Goal: Find specific page/section: Find specific page/section

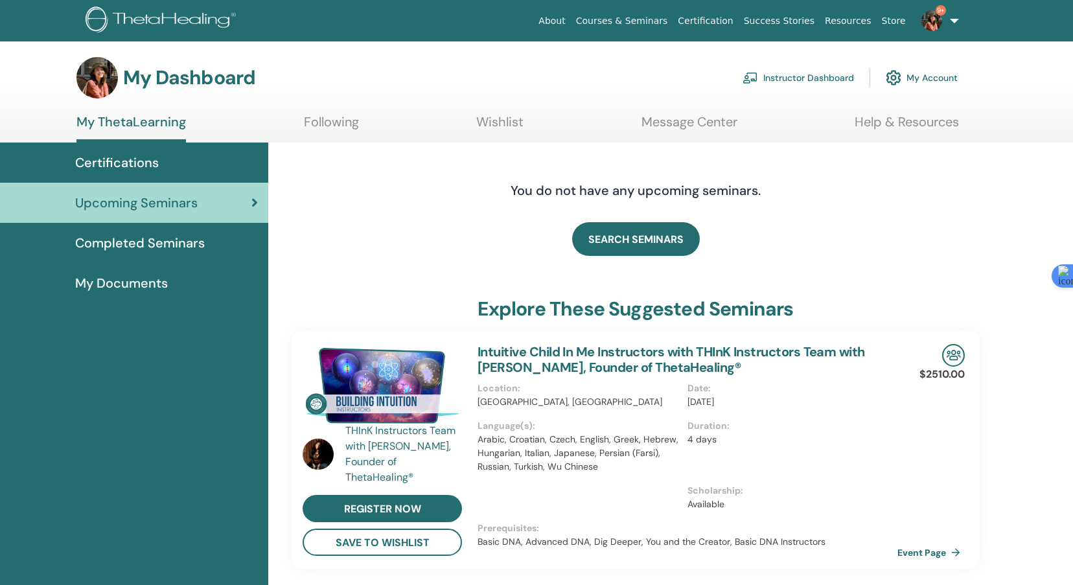
click at [778, 77] on link "Instructor Dashboard" at bounding box center [797, 77] width 111 height 29
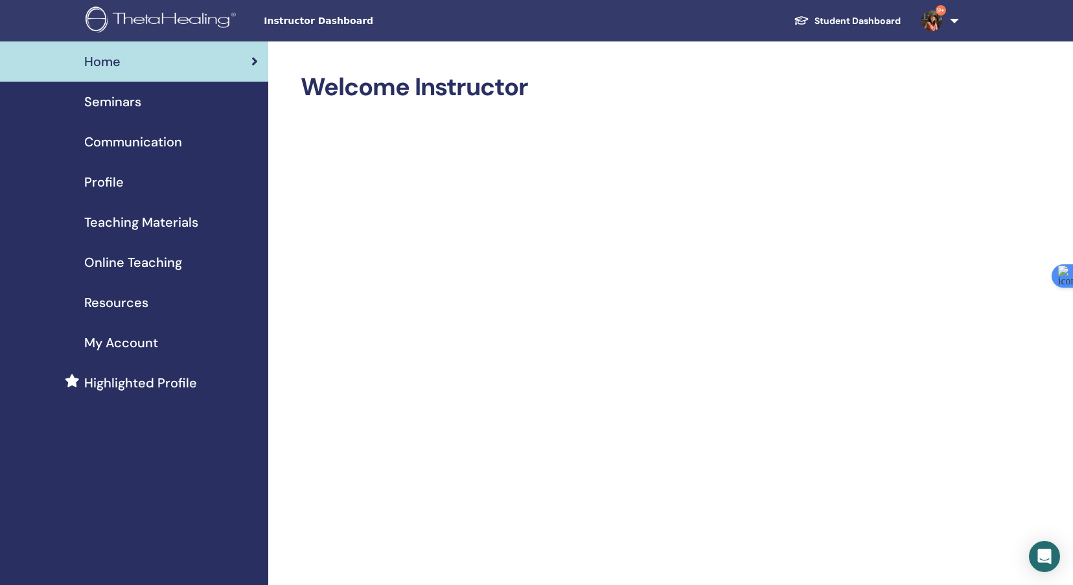
click at [107, 100] on span "Seminars" at bounding box center [112, 101] width 57 height 19
